Goal: Task Accomplishment & Management: Manage account settings

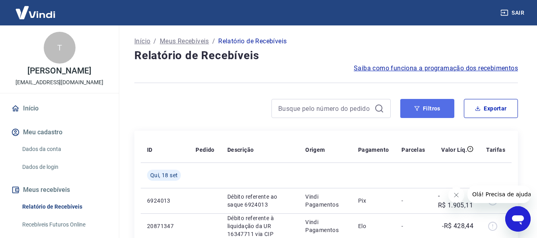
click at [440, 106] on button "Filtros" at bounding box center [427, 108] width 54 height 19
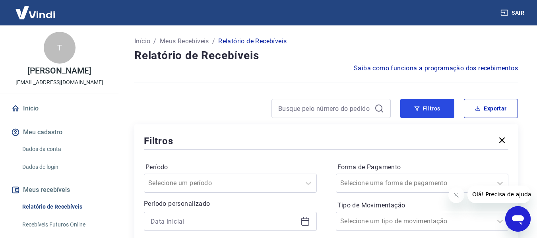
scroll to position [159, 0]
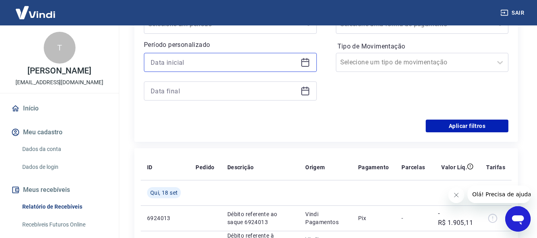
click at [218, 63] on input at bounding box center [224, 62] width 147 height 12
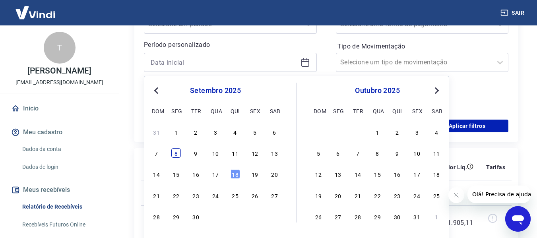
click at [178, 155] on div "8" at bounding box center [176, 153] width 10 height 10
type input "[DATE]"
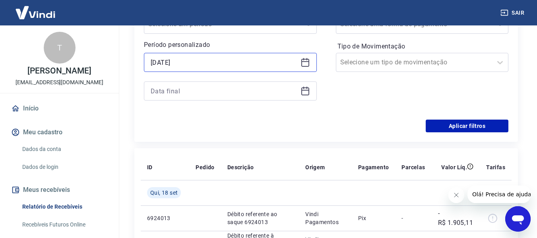
click at [261, 59] on input "[DATE]" at bounding box center [224, 62] width 147 height 12
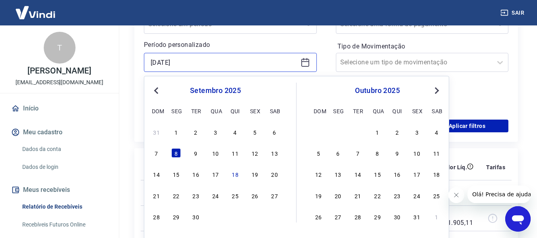
click at [250, 62] on input "[DATE]" at bounding box center [224, 62] width 147 height 12
drag, startPoint x: 278, startPoint y: 45, endPoint x: 271, endPoint y: 47, distance: 6.9
click at [278, 45] on p "Período personalizado" at bounding box center [230, 45] width 173 height 10
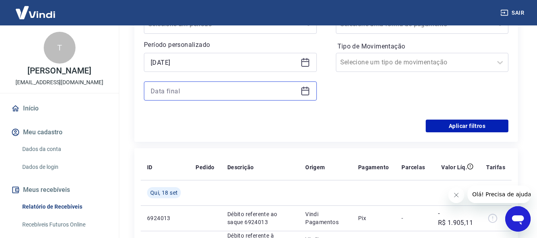
click at [200, 89] on input at bounding box center [224, 91] width 147 height 12
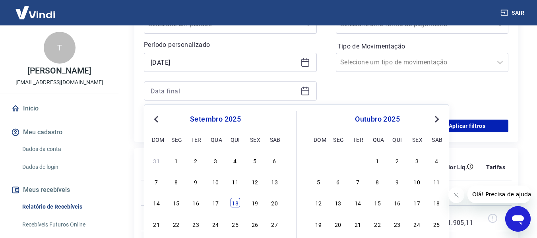
click at [237, 200] on div "18" at bounding box center [236, 203] width 10 height 10
click at [483, 97] on div "Forma de Pagamento Selecione uma forma de pagamento Tipo de Movimentação Seleci…" at bounding box center [422, 56] width 173 height 108
type input "[DATE]"
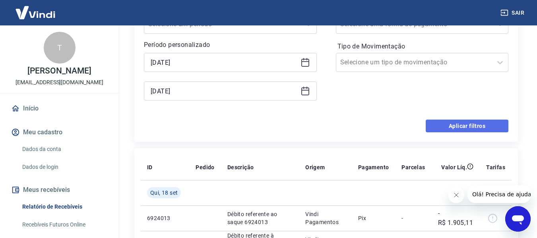
click at [480, 126] on button "Aplicar filtros" at bounding box center [467, 126] width 83 height 13
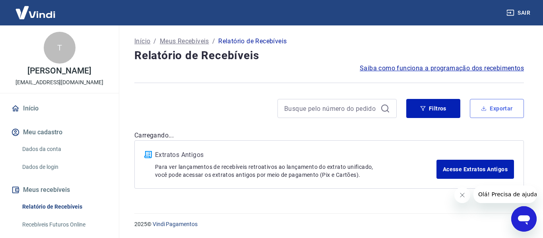
click at [489, 101] on button "Exportar" at bounding box center [497, 108] width 54 height 19
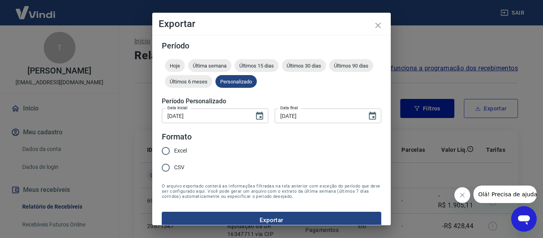
type input "[DATE]"
click at [167, 149] on input "Excel" at bounding box center [165, 151] width 17 height 17
radio input "true"
click at [249, 218] on button "Exportar" at bounding box center [271, 220] width 219 height 17
